Goal: Information Seeking & Learning: Learn about a topic

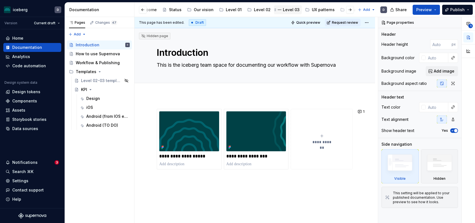
scroll to position [0, 165]
click at [307, 10] on div "Analytics" at bounding box center [316, 10] width 18 height 6
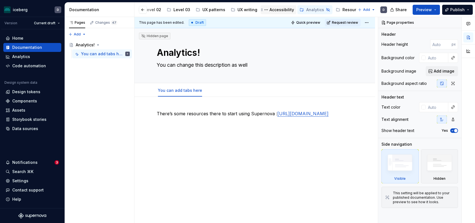
click at [278, 9] on div "Accessibility" at bounding box center [282, 10] width 25 height 6
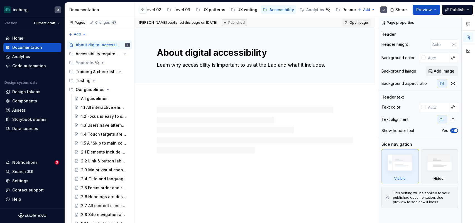
type textarea "*"
